Goal: Task Accomplishment & Management: Manage account settings

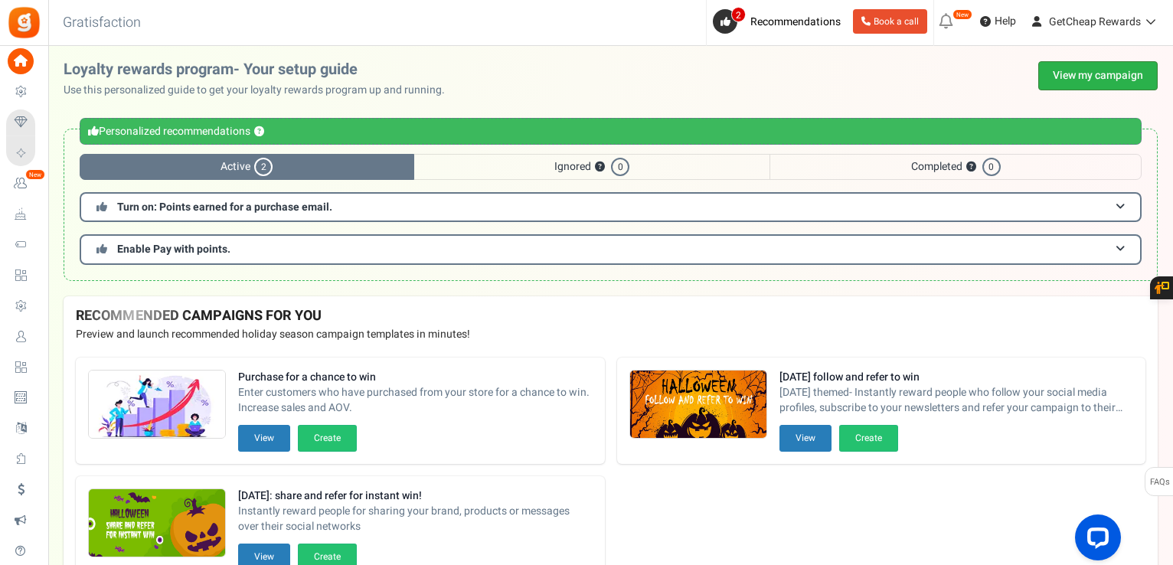
click at [1073, 70] on link "View my campaign" at bounding box center [1098, 75] width 119 height 29
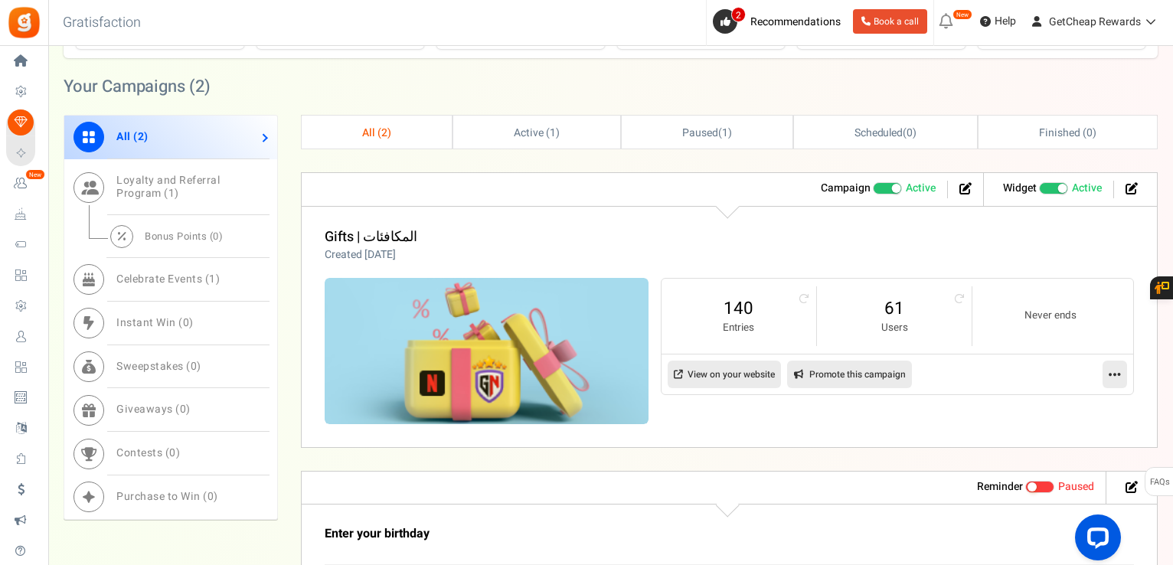
scroll to position [613, 0]
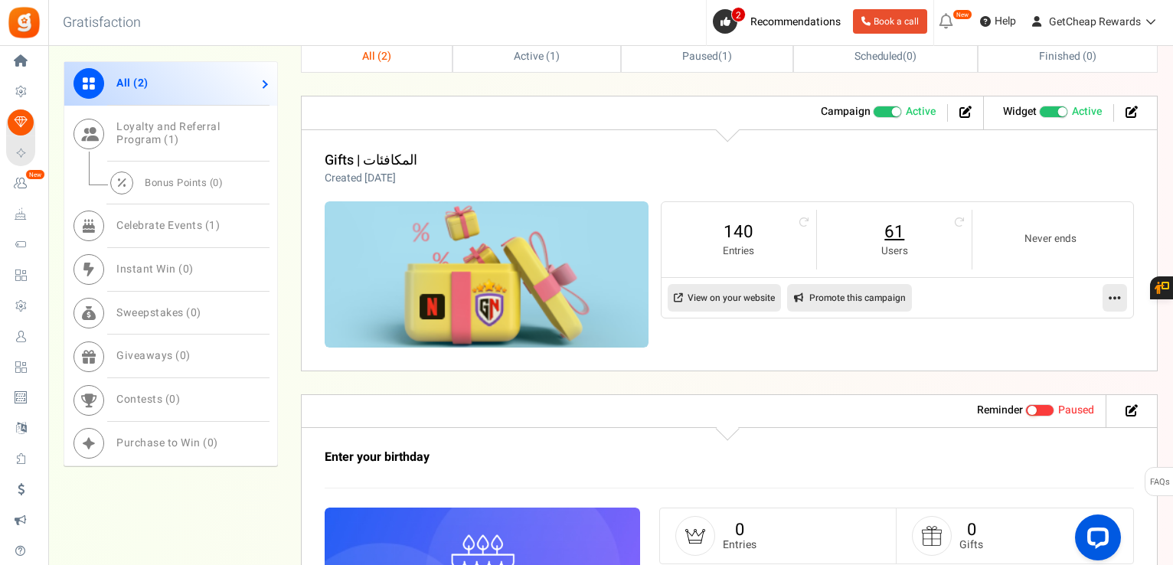
click at [891, 235] on link "61" at bounding box center [894, 232] width 124 height 25
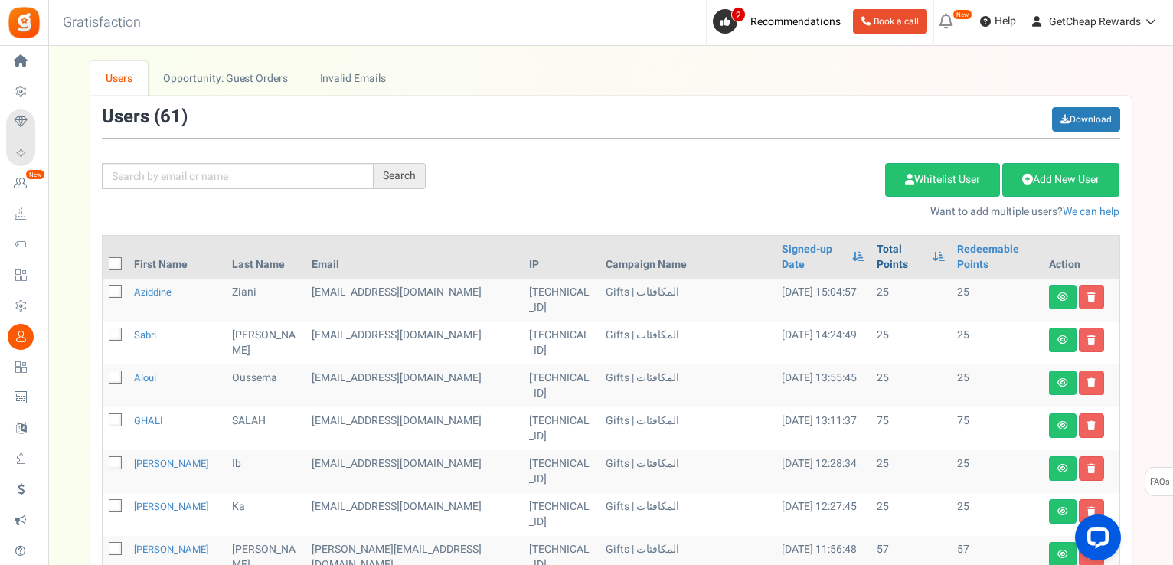
click at [877, 250] on link "Total Points" at bounding box center [901, 257] width 49 height 31
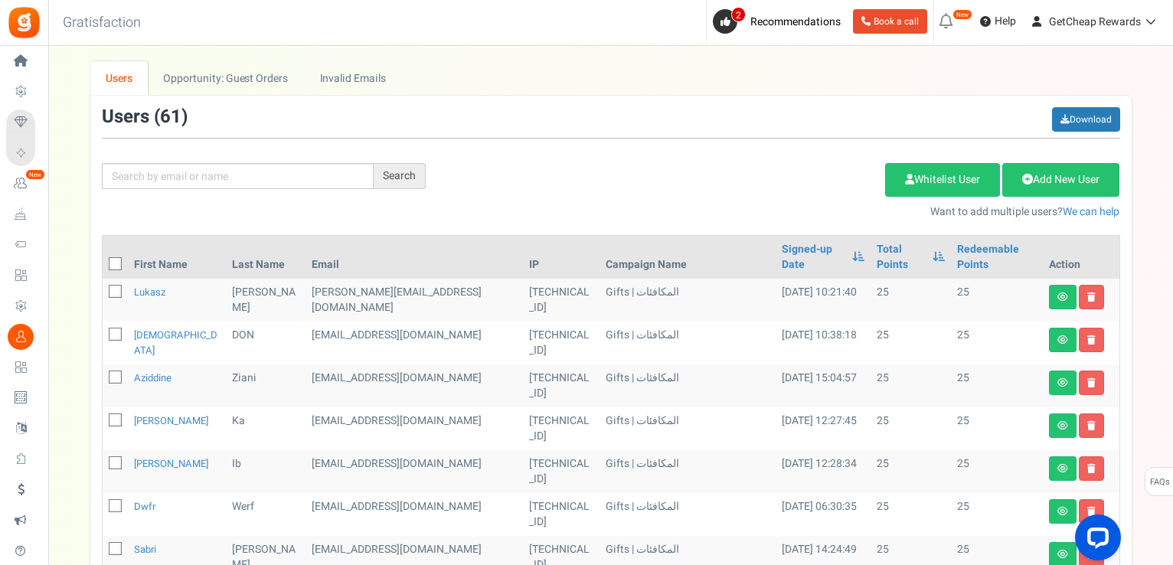
click at [115, 260] on icon at bounding box center [116, 265] width 10 height 10
click at [103, 260] on input "checkbox" at bounding box center [98, 265] width 10 height 10
checkbox input "true"
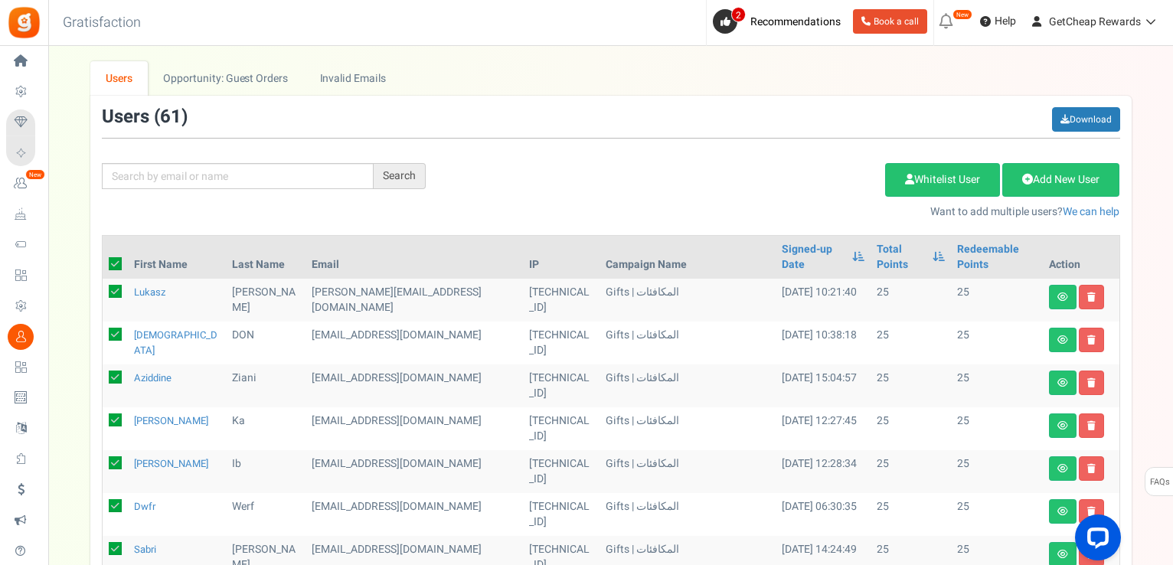
checkbox input "true"
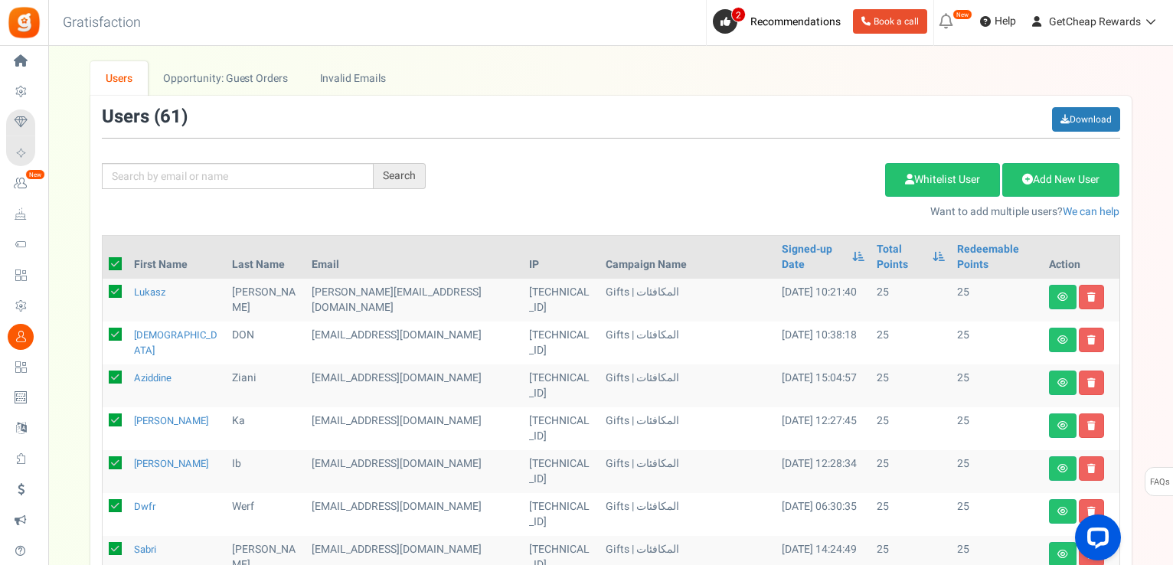
checkbox input "true"
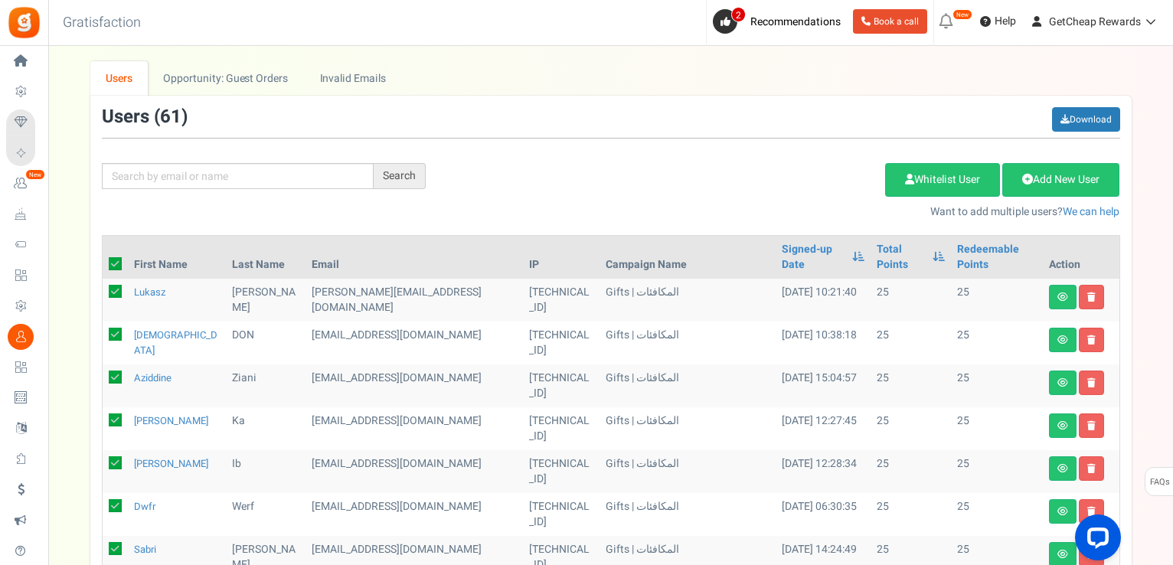
checkbox input "true"
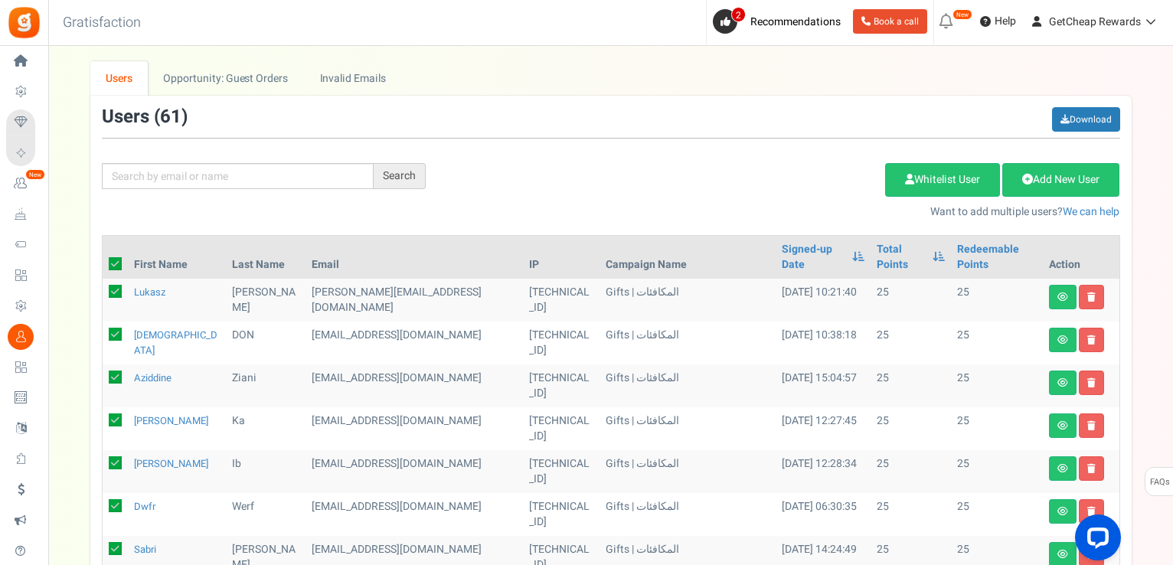
checkbox input "true"
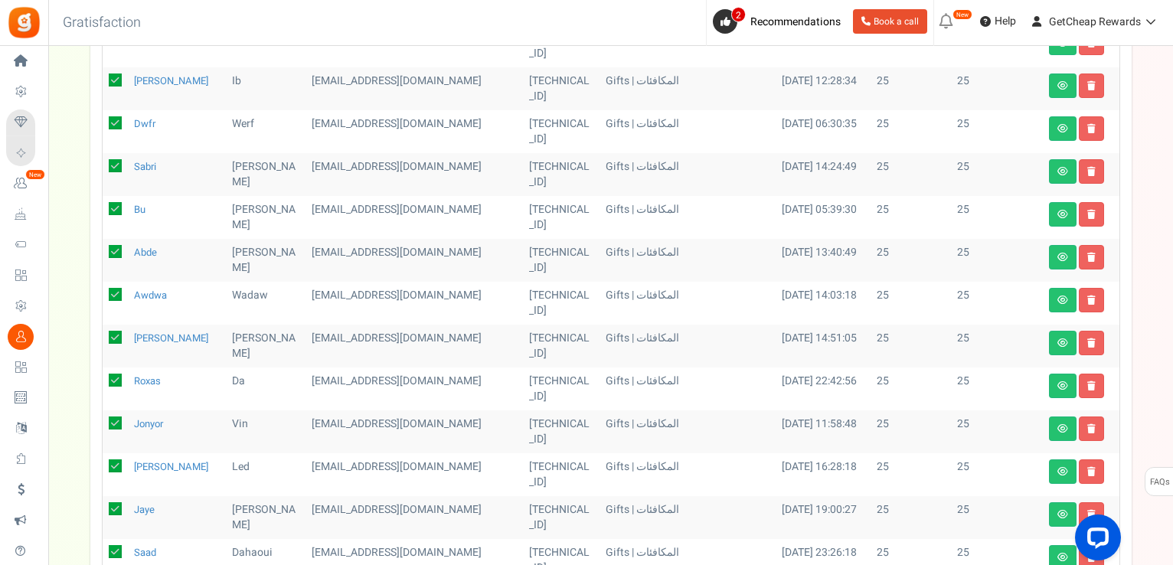
scroll to position [571, 0]
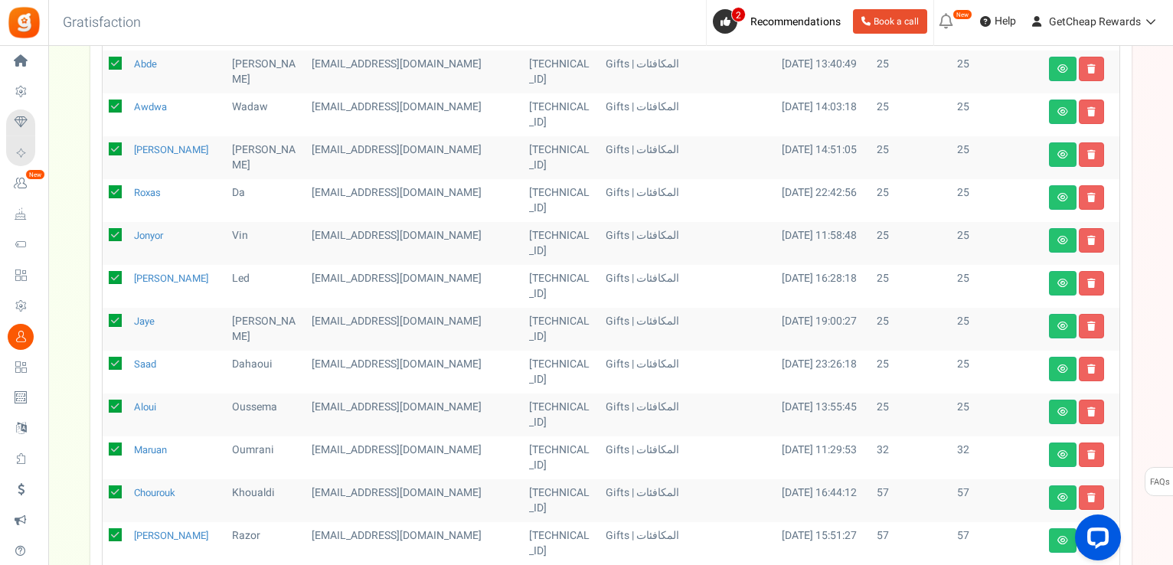
click at [120, 443] on icon at bounding box center [115, 449] width 13 height 13
click at [103, 446] on input "checkbox" at bounding box center [98, 451] width 10 height 10
checkbox input "false"
click at [106, 479] on td at bounding box center [115, 500] width 25 height 43
click at [110, 486] on icon at bounding box center [115, 492] width 13 height 13
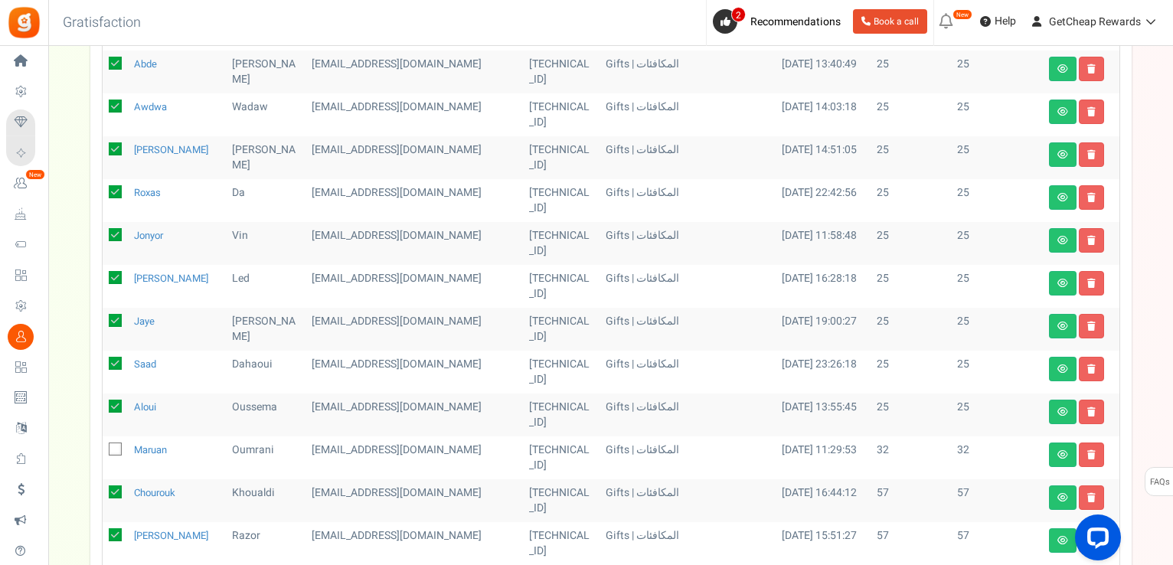
click at [103, 489] on input "checkbox" at bounding box center [98, 494] width 10 height 10
checkbox input "false"
click at [117, 528] on icon at bounding box center [115, 534] width 13 height 13
click at [103, 532] on input "checkbox" at bounding box center [98, 537] width 10 height 10
checkbox input "false"
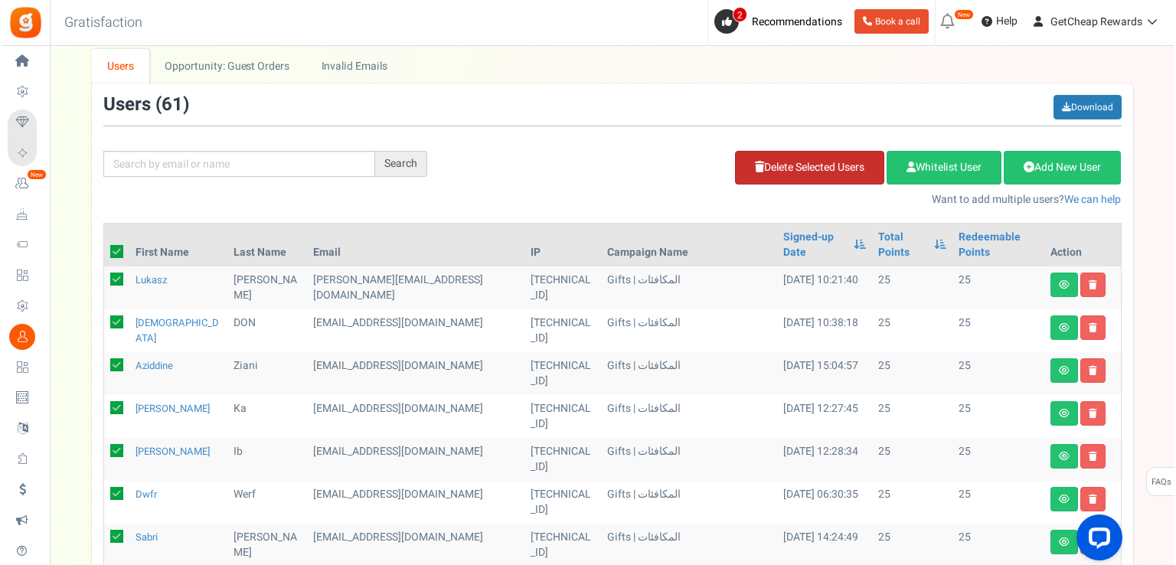
scroll to position [0, 0]
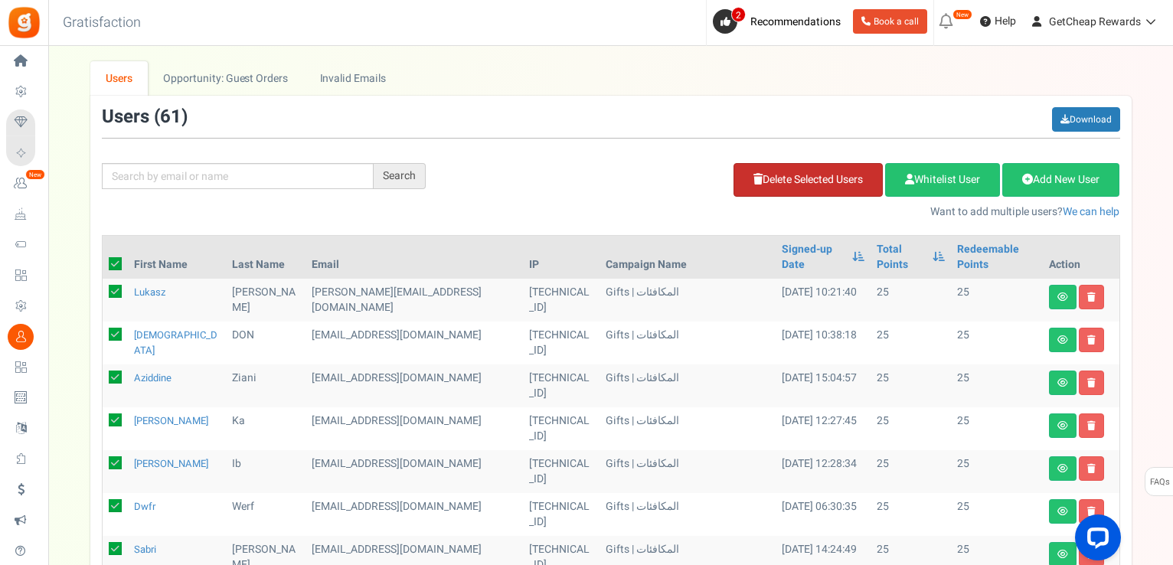
click at [775, 174] on link "Delete Selected Users" at bounding box center [808, 180] width 149 height 34
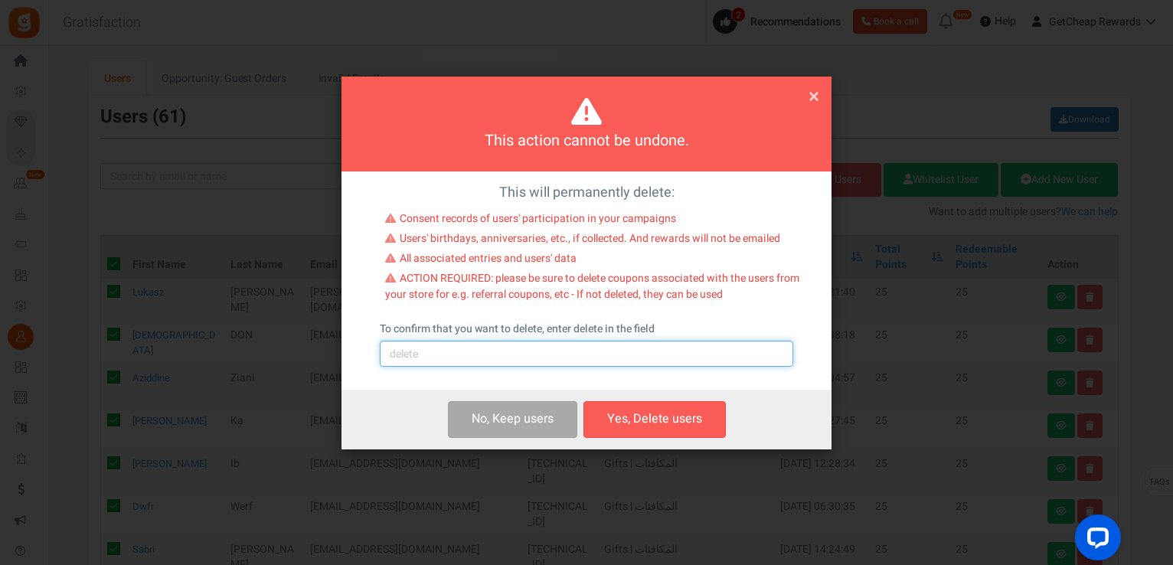
click at [429, 359] on input "text" at bounding box center [587, 354] width 414 height 26
type input "delete"
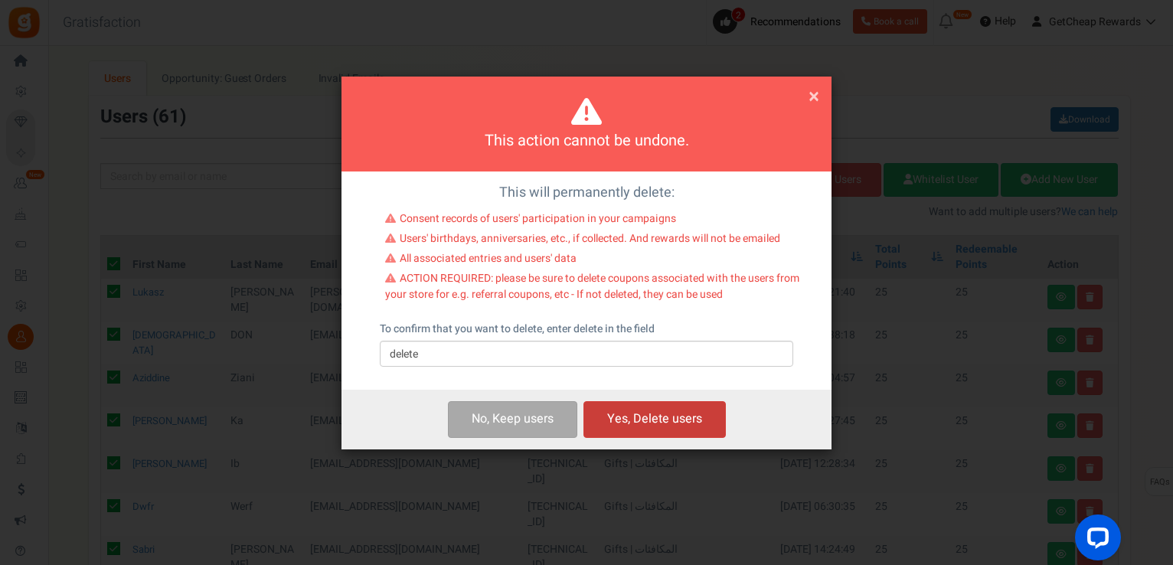
click at [607, 421] on button "Yes, Delete users" at bounding box center [655, 419] width 142 height 36
checkbox input "false"
